Goal: Information Seeking & Learning: Stay updated

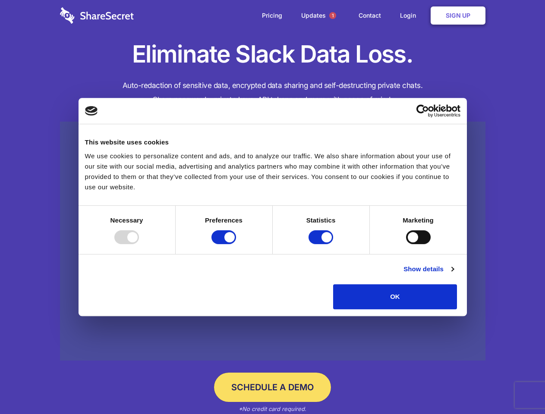
click at [139, 244] on div at bounding box center [126, 237] width 25 height 14
click at [236, 244] on input "Preferences" at bounding box center [223, 237] width 25 height 14
checkbox input "false"
click at [322, 244] on input "Statistics" at bounding box center [320, 237] width 25 height 14
checkbox input "false"
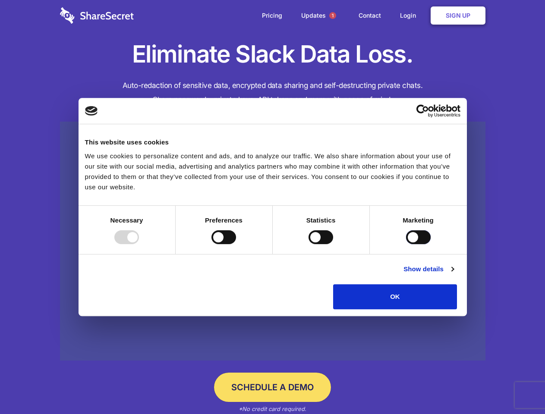
click at [406, 244] on input "Marketing" at bounding box center [418, 237] width 25 height 14
checkbox input "true"
click at [453, 274] on link "Show details" at bounding box center [428, 269] width 50 height 10
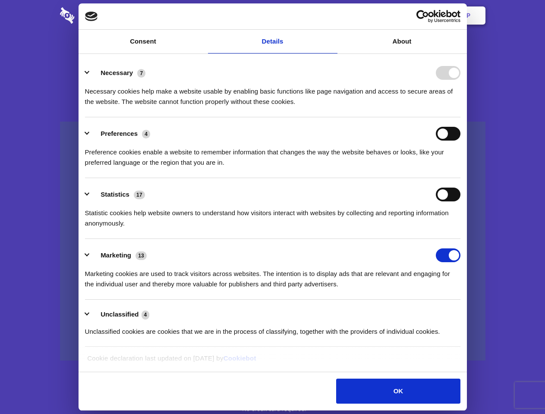
click at [460, 117] on li "Necessary 7 Necessary cookies help make a website usable by enabling basic func…" at bounding box center [272, 86] width 375 height 61
click at [332, 16] on span "1" at bounding box center [332, 15] width 7 height 7
